Goal: Transaction & Acquisition: Purchase product/service

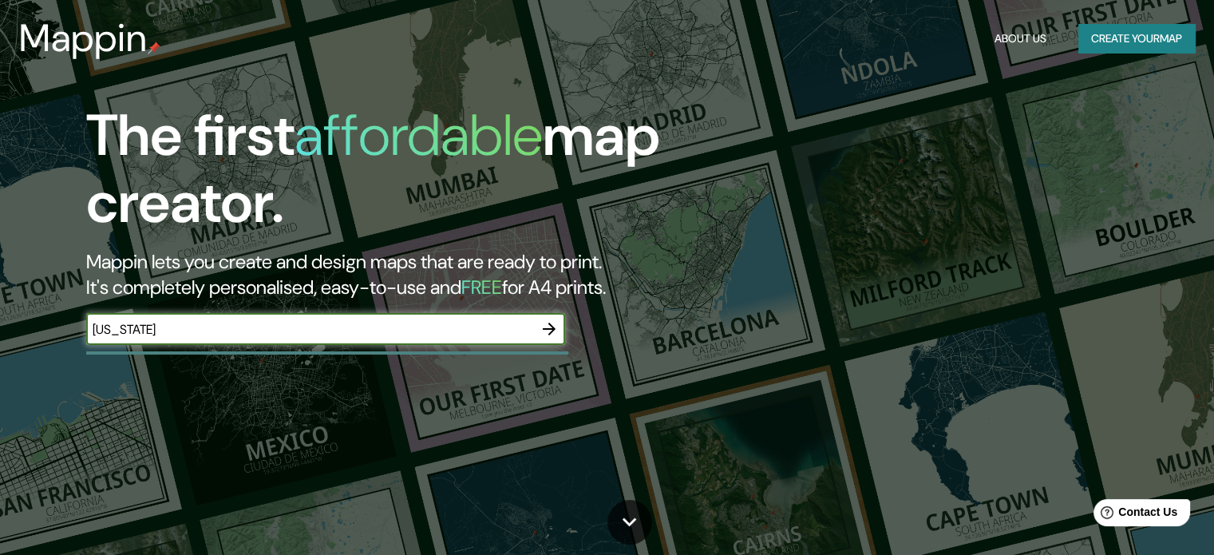
type input "[US_STATE]"
click at [551, 331] on icon "button" at bounding box center [549, 328] width 13 height 13
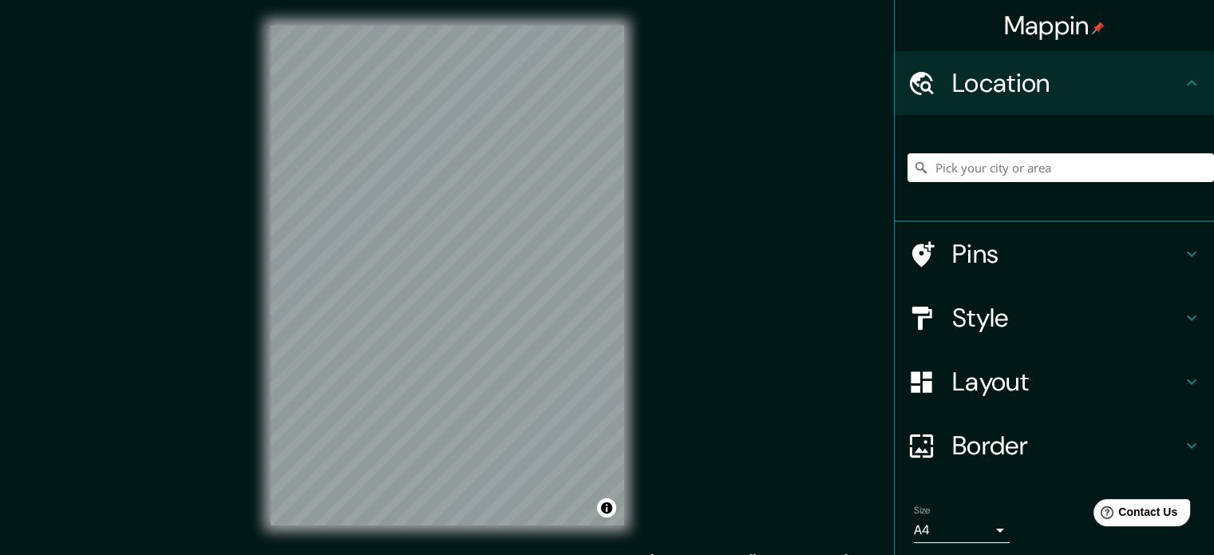
click at [993, 534] on body "Mappin Location Pins Style Layout Border Choose a border. Hint : you can make l…" at bounding box center [607, 277] width 1214 height 555
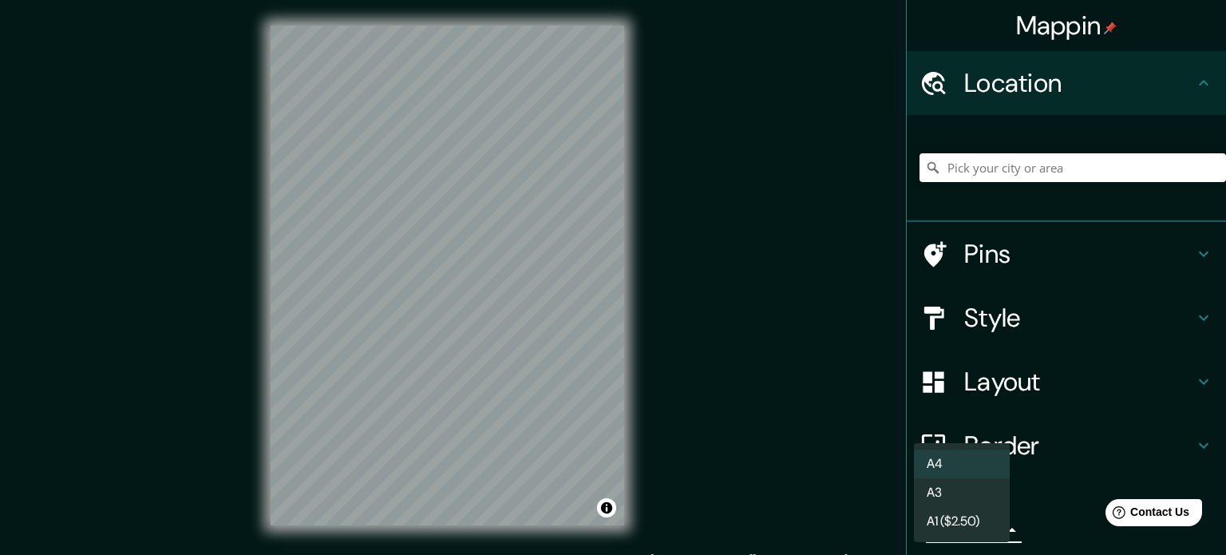
click at [709, 398] on div at bounding box center [613, 277] width 1226 height 555
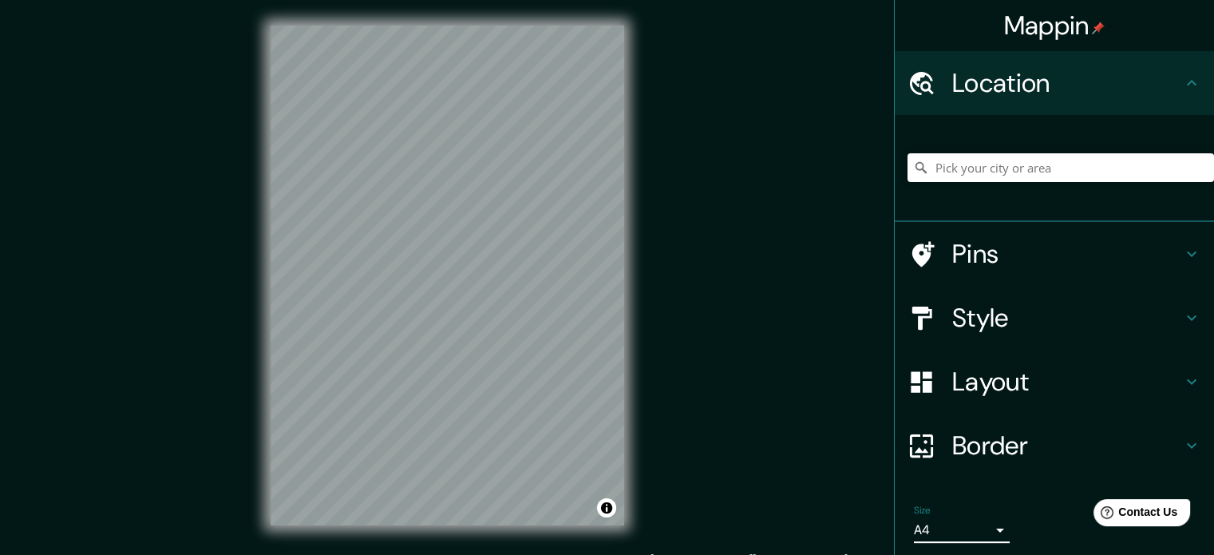
click at [973, 318] on h4 "Style" at bounding box center [1067, 318] width 230 height 32
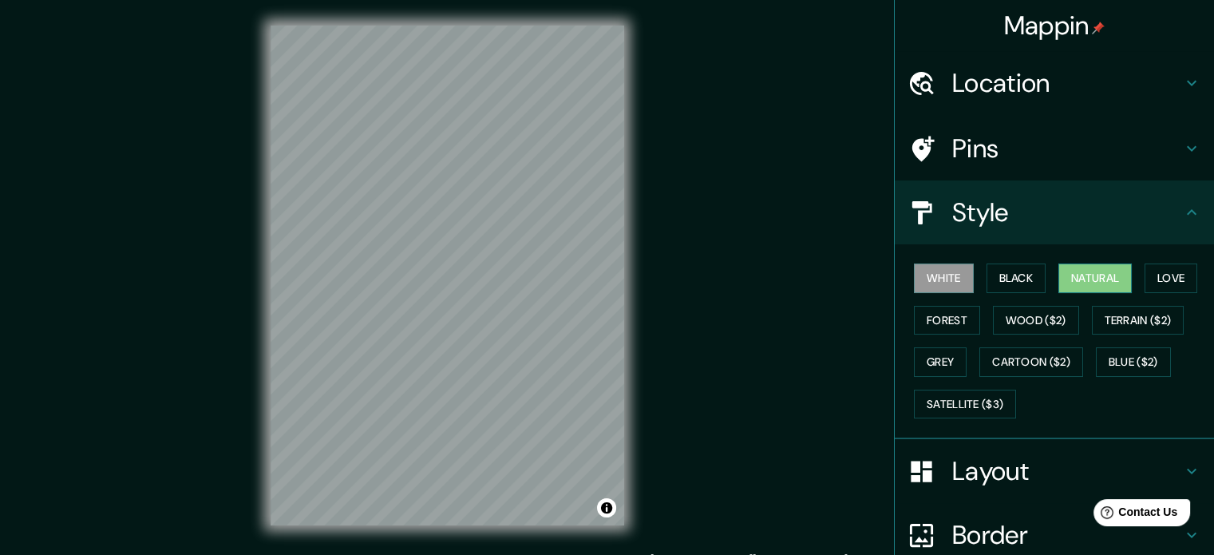
click at [1099, 274] on button "Natural" at bounding box center [1094, 278] width 73 height 30
click at [1025, 79] on h4 "Location" at bounding box center [1067, 83] width 230 height 32
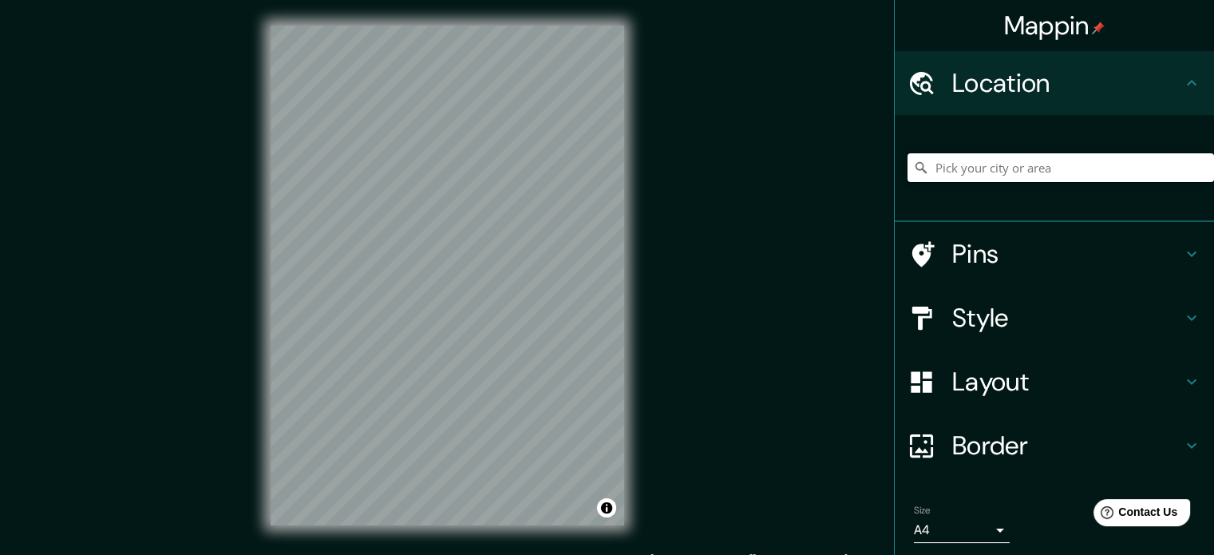
click at [994, 164] on input "Pick your city or area" at bounding box center [1060, 167] width 306 height 29
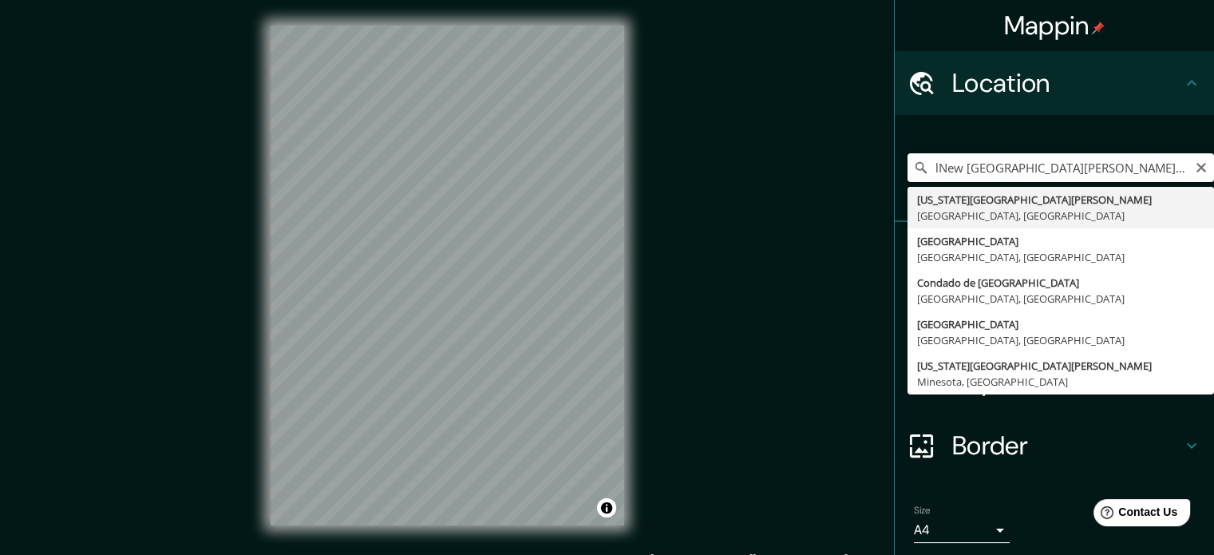
type input "[US_STATE][GEOGRAPHIC_DATA][PERSON_NAME], [GEOGRAPHIC_DATA], [GEOGRAPHIC_DATA]"
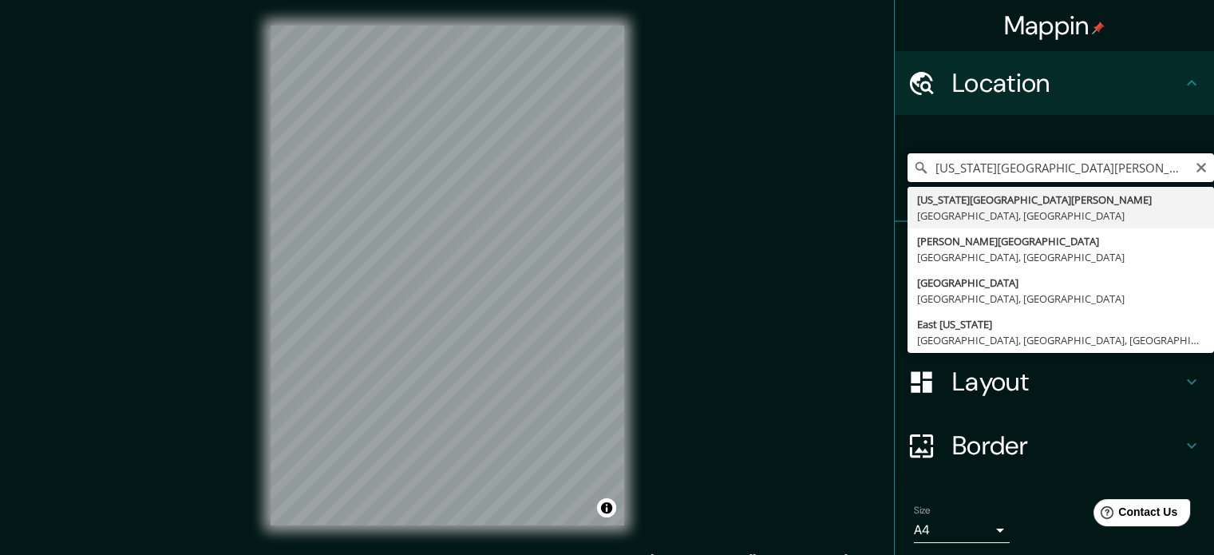
drag, startPoint x: 1167, startPoint y: 165, endPoint x: 922, endPoint y: 172, distance: 245.1
click at [922, 172] on input "[US_STATE][GEOGRAPHIC_DATA][PERSON_NAME], [GEOGRAPHIC_DATA], [GEOGRAPHIC_DATA]" at bounding box center [1060, 167] width 306 height 29
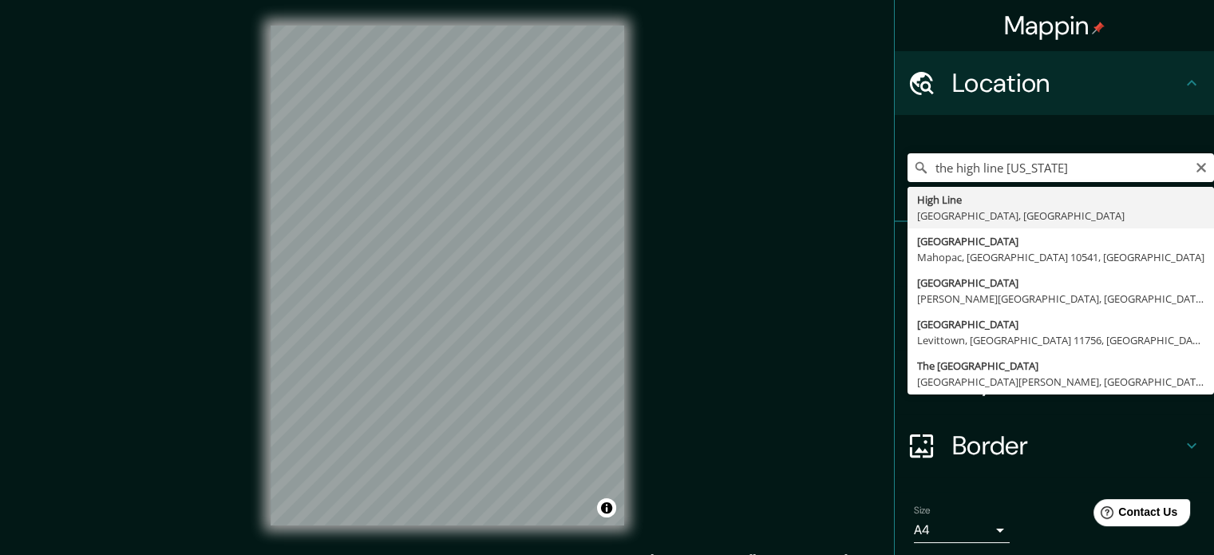
type input "High Line, [GEOGRAPHIC_DATA], [GEOGRAPHIC_DATA]"
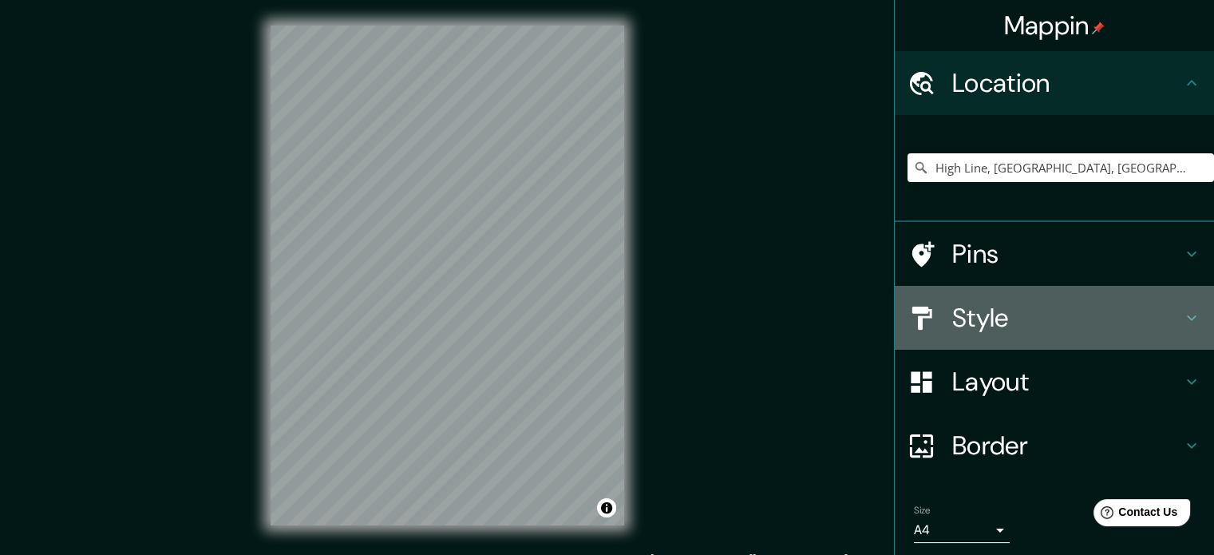
click at [919, 325] on icon at bounding box center [921, 318] width 28 height 28
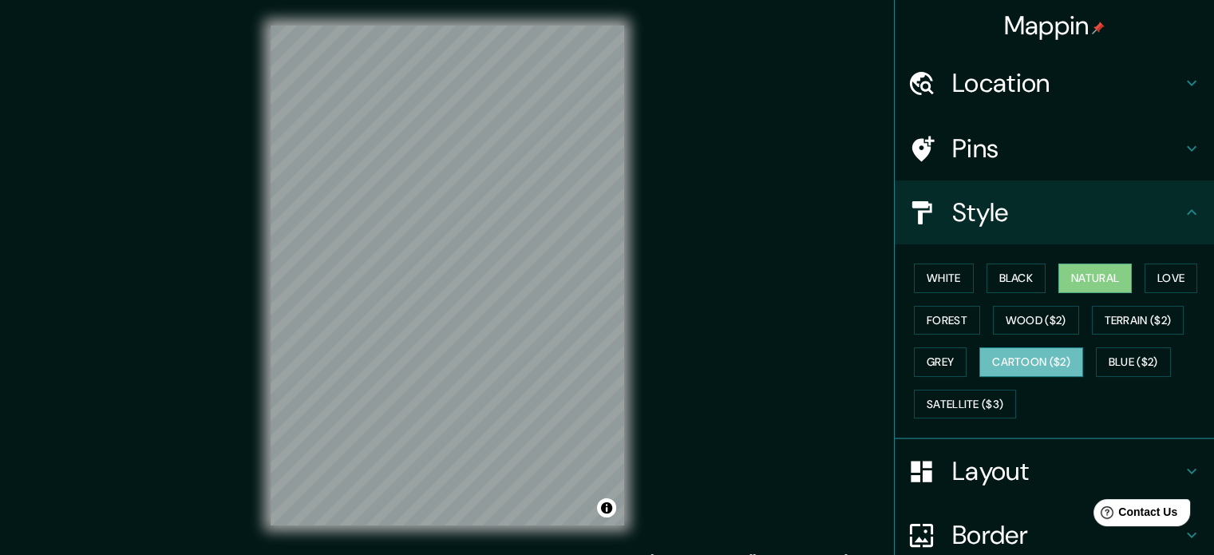
click at [1020, 364] on button "Cartoon ($2)" at bounding box center [1031, 362] width 104 height 30
click at [932, 362] on button "Grey" at bounding box center [940, 362] width 53 height 30
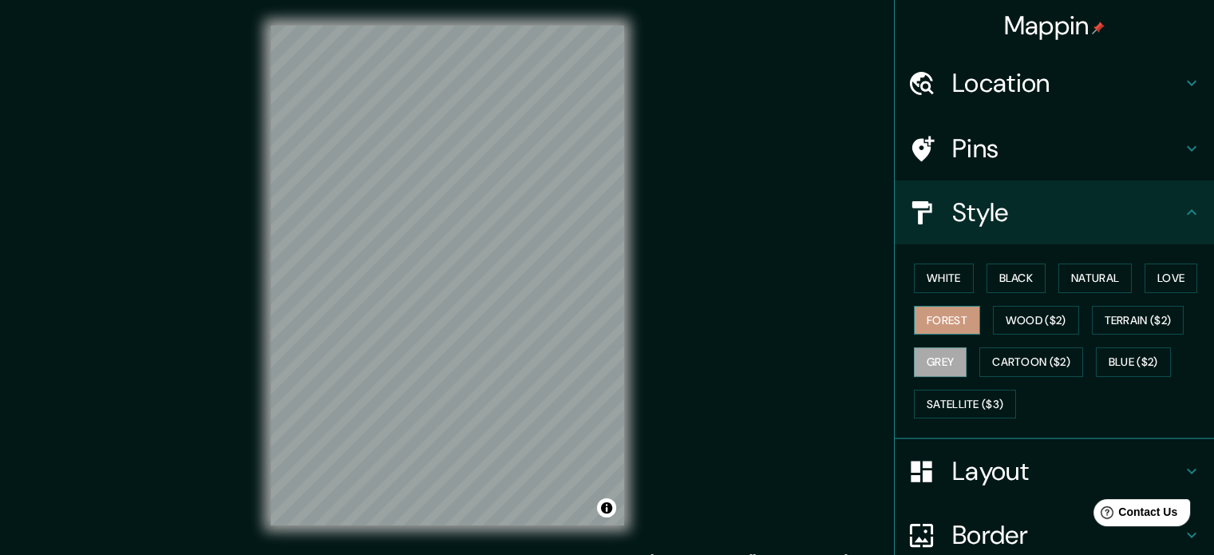
click at [926, 315] on button "Forest" at bounding box center [947, 321] width 66 height 30
click at [1168, 265] on button "Love" at bounding box center [1170, 278] width 53 height 30
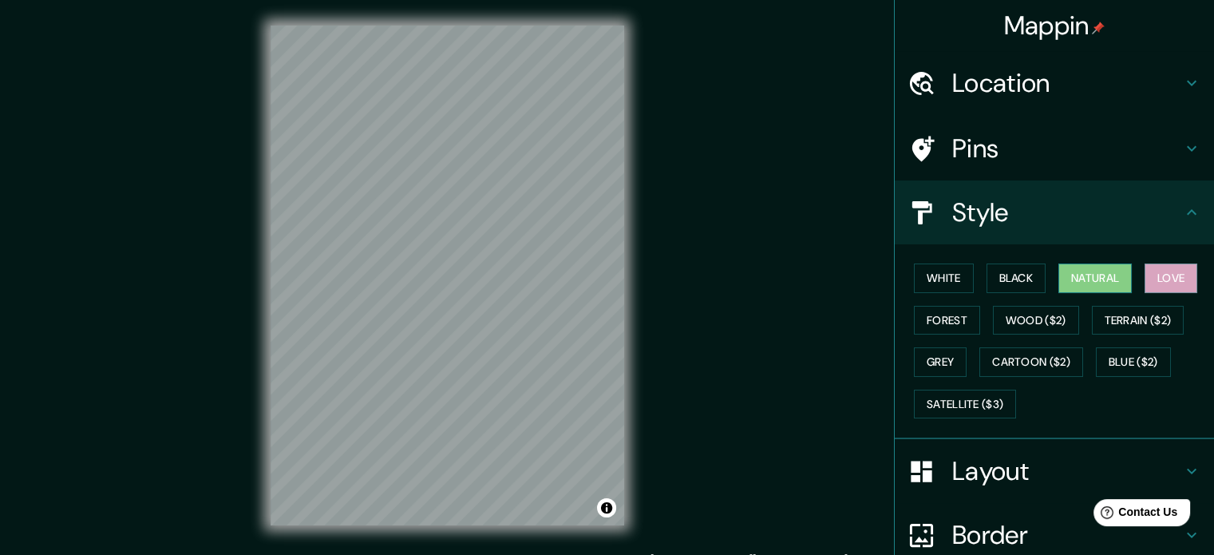
click at [1090, 278] on button "Natural" at bounding box center [1094, 278] width 73 height 30
click at [1013, 275] on button "Black" at bounding box center [1016, 278] width 60 height 30
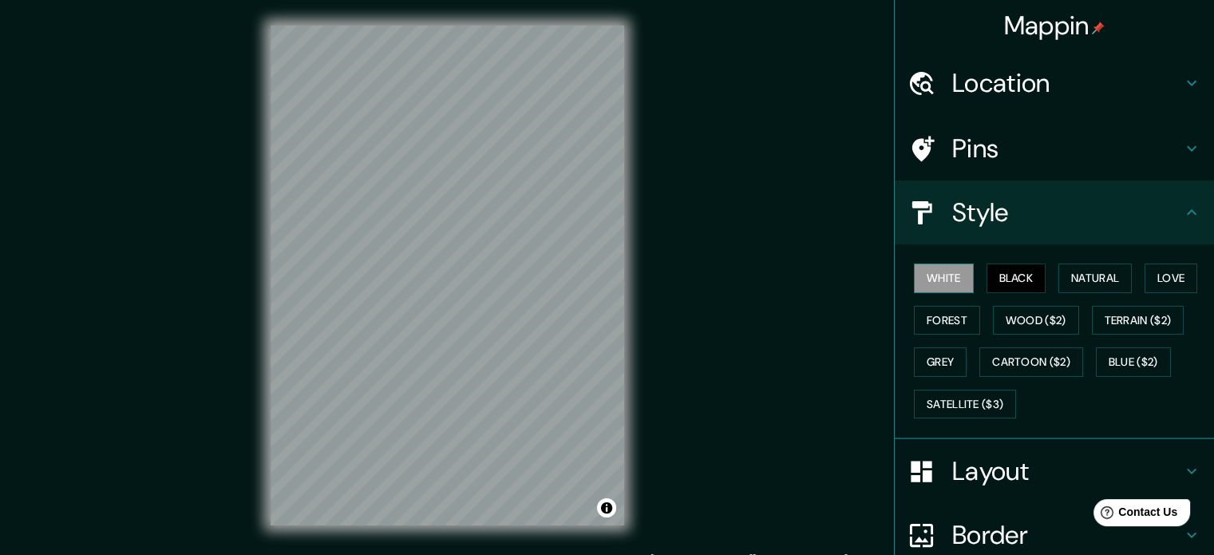
click at [935, 277] on button "White" at bounding box center [944, 278] width 60 height 30
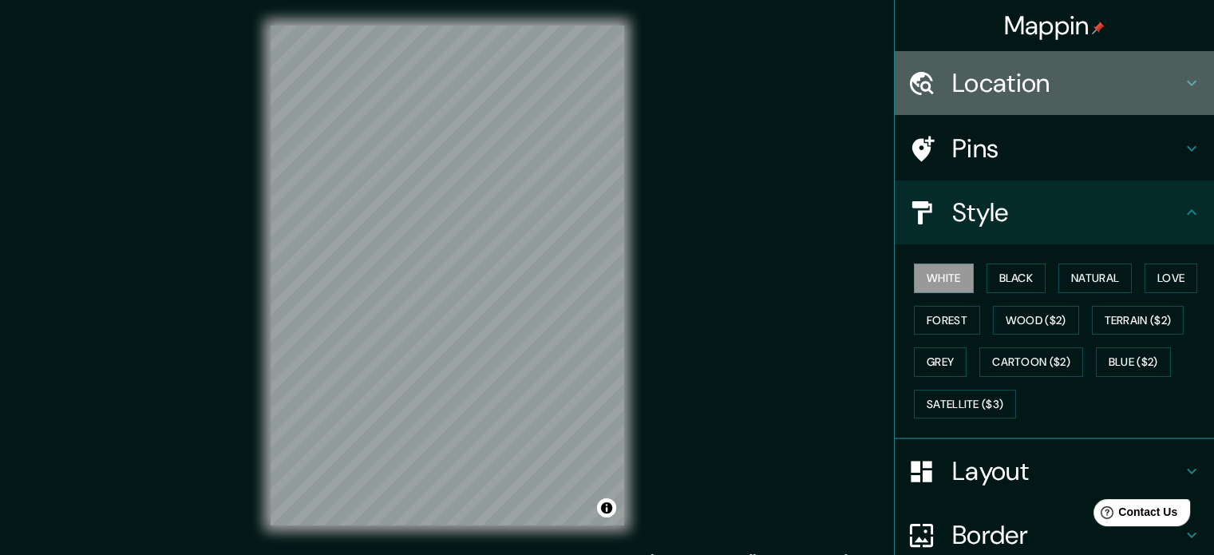
click at [993, 84] on h4 "Location" at bounding box center [1067, 83] width 230 height 32
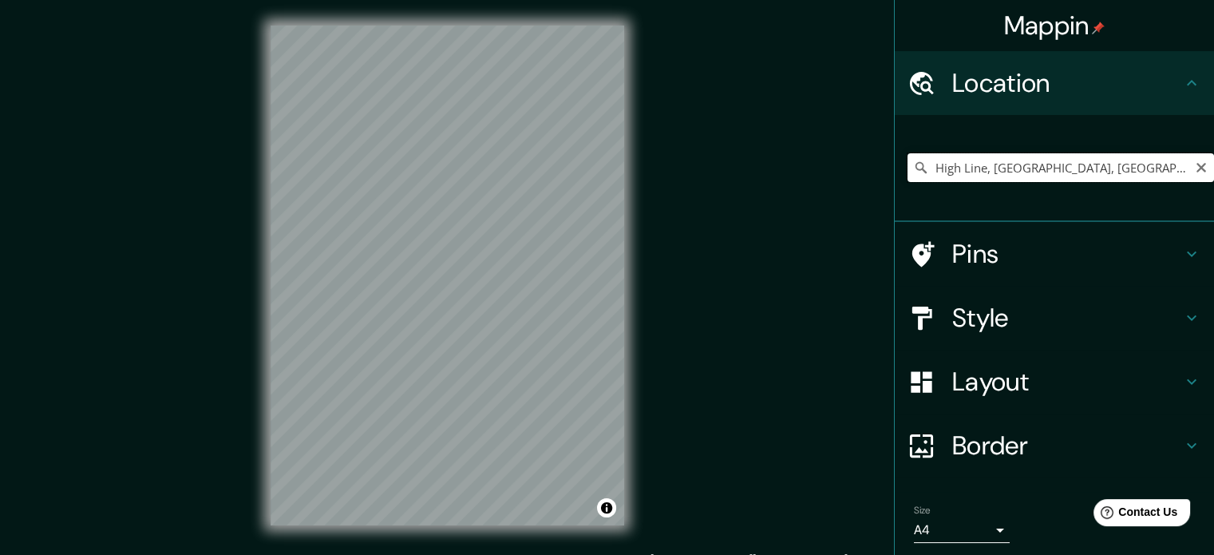
click at [1146, 168] on input "High Line, [GEOGRAPHIC_DATA], [GEOGRAPHIC_DATA]" at bounding box center [1060, 167] width 306 height 29
